Goal: Information Seeking & Learning: Find specific fact

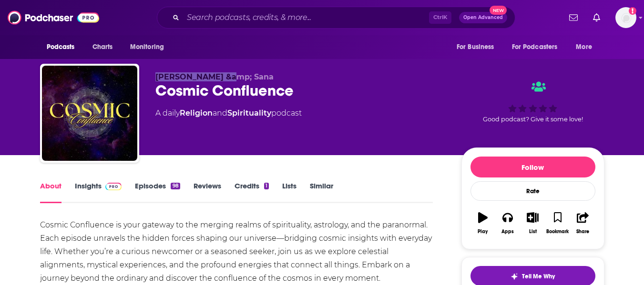
drag, startPoint x: 155, startPoint y: 76, endPoint x: 225, endPoint y: 76, distance: 70.0
click at [225, 76] on span "[PERSON_NAME] &amp; Sana" at bounding box center [214, 76] width 118 height 9
copy span "[PERSON_NAME]"
click at [204, 228] on div "Cosmic Confluence is your gateway to the merging realms of spirituality, astrol…" at bounding box center [236, 252] width 393 height 67
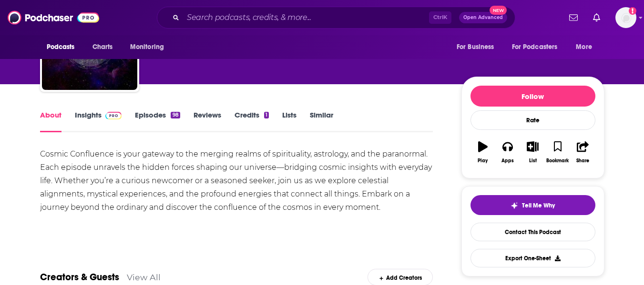
scroll to position [74, 0]
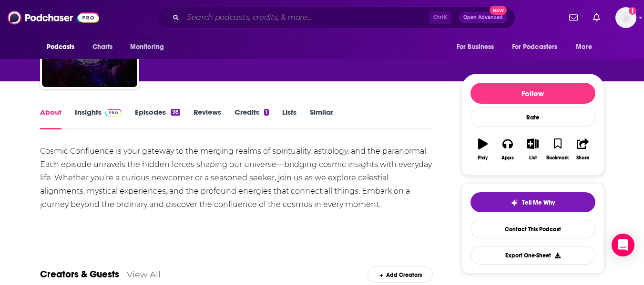
click at [270, 15] on input "Search podcasts, credits, & more..." at bounding box center [306, 17] width 246 height 15
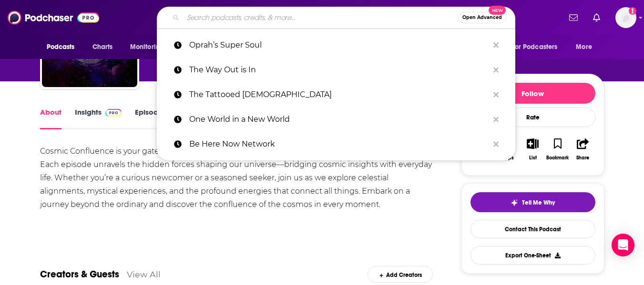
paste input "[PERSON_NAME] Talks Stocks"
type input "[PERSON_NAME] Talks Stocks"
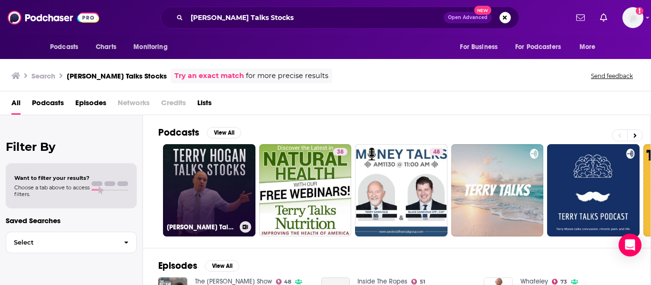
click at [192, 203] on link "[PERSON_NAME] Talks Stocks" at bounding box center [209, 190] width 92 height 92
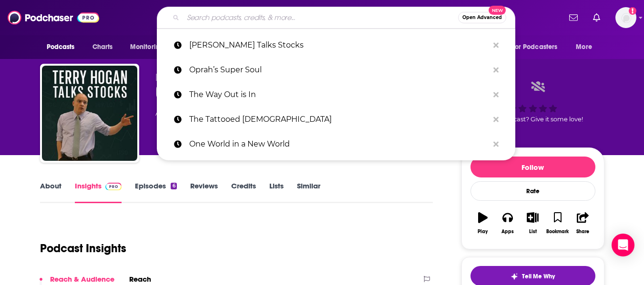
click at [324, 17] on input "Search podcasts, credits, & more..." at bounding box center [320, 17] width 275 height 15
paste input "Inner Skilled Show"
type input "Inner Skilled Show"
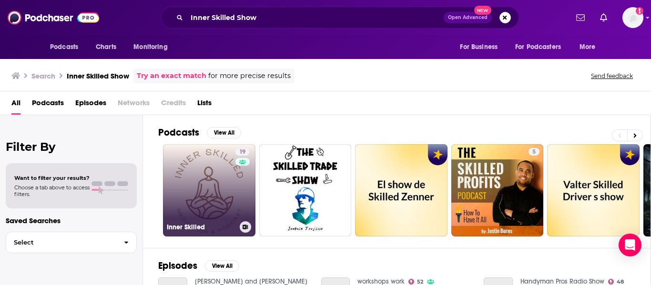
click at [189, 192] on link "19 Inner Skilled" at bounding box center [209, 190] width 92 height 92
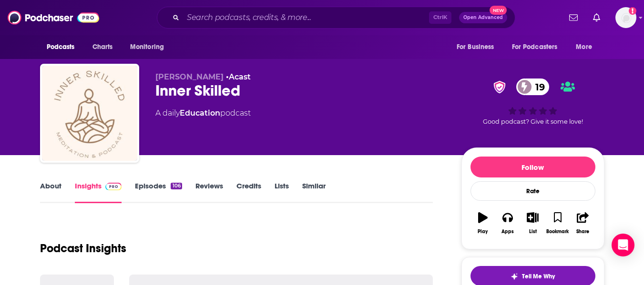
click at [53, 188] on link "About" at bounding box center [50, 193] width 21 height 22
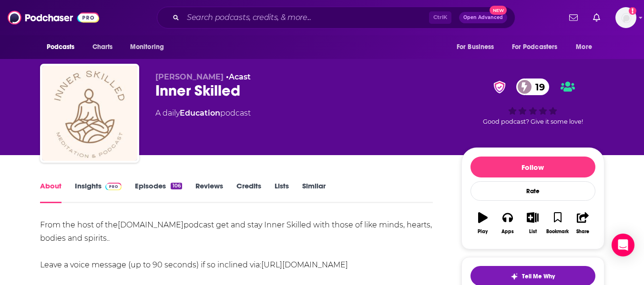
click at [167, 90] on div "Inner Skilled 19" at bounding box center [300, 90] width 291 height 19
copy div "Inner Skilled 19"
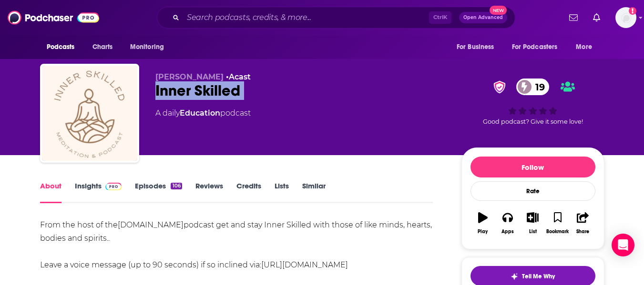
click at [167, 90] on div "Inner Skilled 19" at bounding box center [300, 90] width 291 height 19
